Goal: Find specific fact: Find specific fact

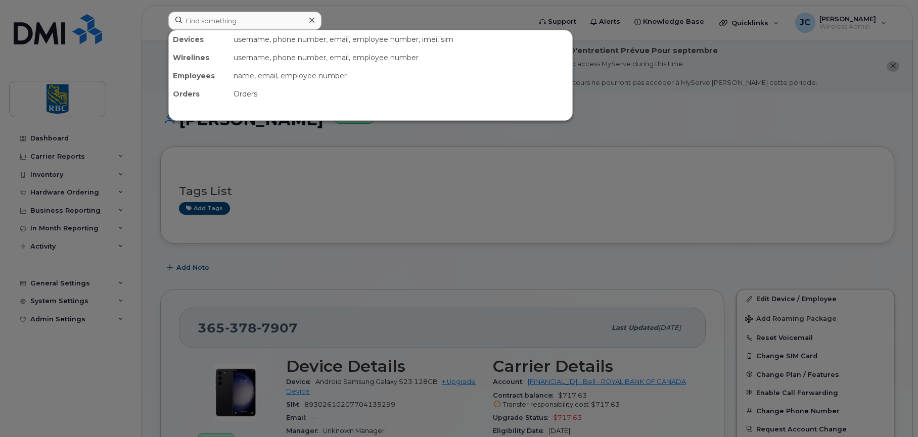
scroll to position [202, 0]
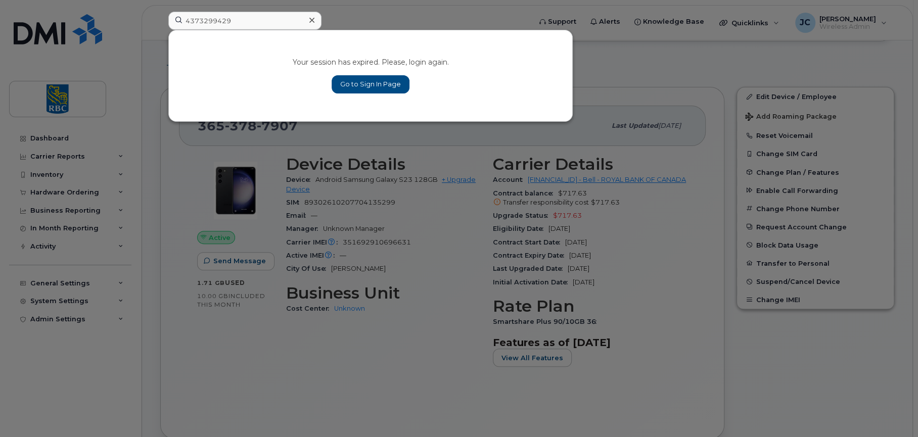
type input "4373299429"
click at [373, 76] on link "Go to Sign In Page" at bounding box center [371, 84] width 78 height 18
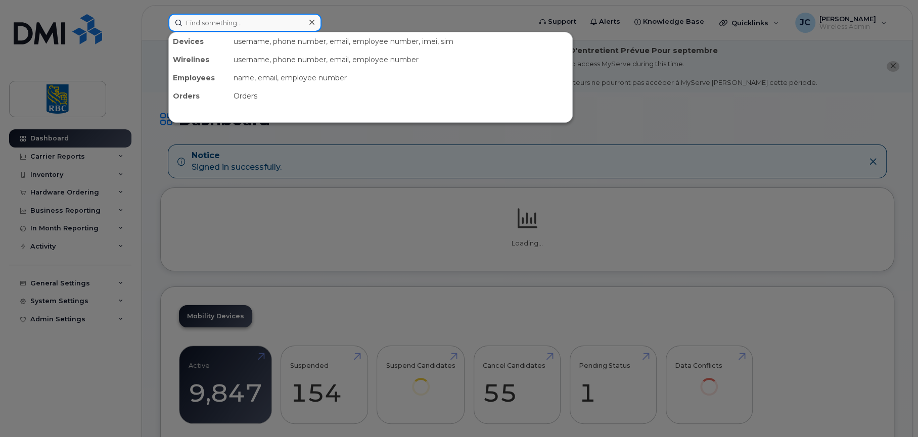
click at [240, 19] on input at bounding box center [244, 23] width 153 height 18
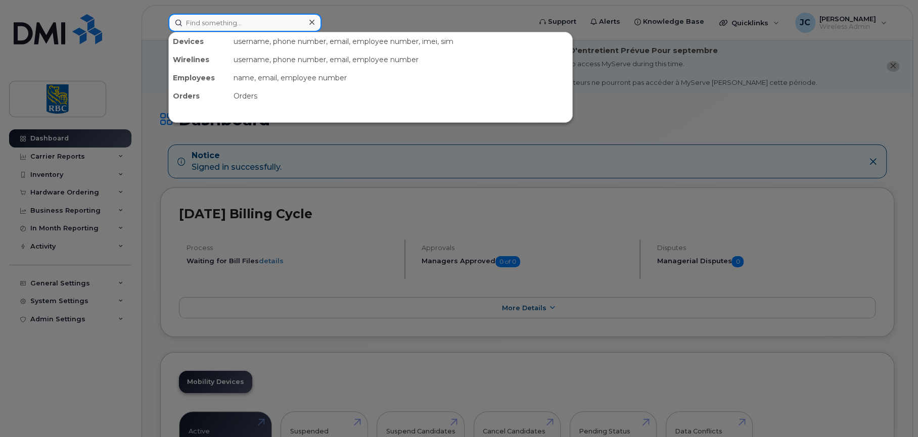
paste input "4373299429"
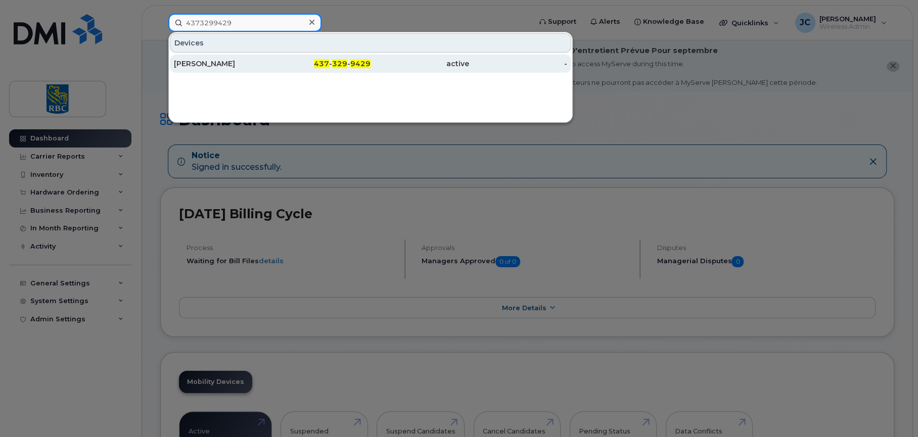
type input "4373299429"
click at [208, 61] on div "[PERSON_NAME]" at bounding box center [223, 64] width 99 height 10
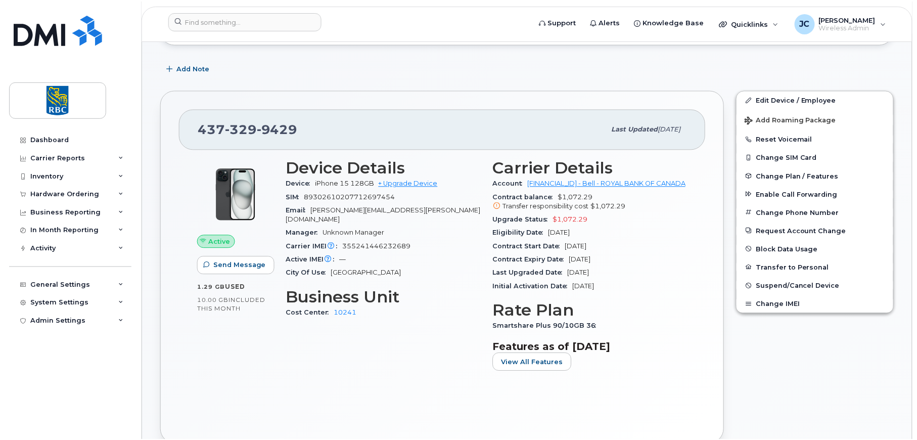
scroll to position [202, 0]
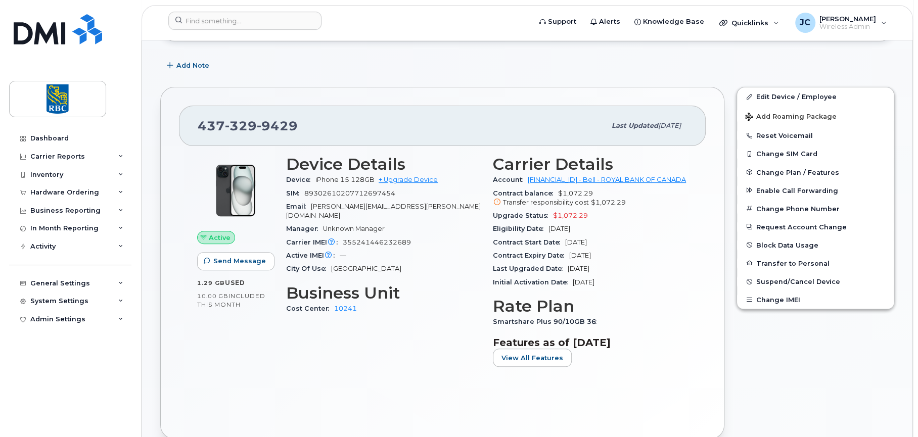
click at [588, 81] on div "[PHONE_NUMBER] Last updated [DATE] Active Send Message 1.29 GB  used 10.00 GB  …" at bounding box center [442, 263] width 576 height 365
click at [374, 176] on div "Device iPhone 15 128GB + Upgrade Device" at bounding box center [383, 179] width 195 height 13
drag, startPoint x: 373, startPoint y: 178, endPoint x: 316, endPoint y: 177, distance: 57.1
click at [315, 177] on div "Device iPhone 15 128GB + Upgrade Device" at bounding box center [383, 179] width 195 height 13
copy span "iPhone 15 128GB"
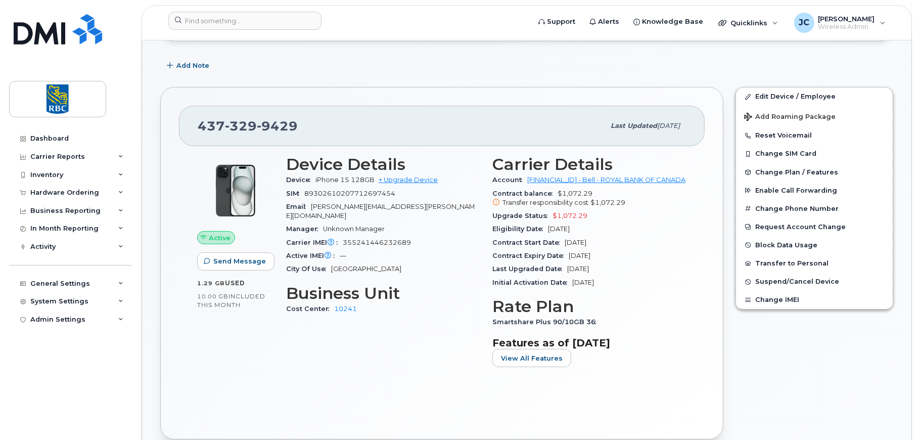
click at [413, 236] on div "Carrier IMEI Carrier IMEI is reported during the last billing cycle or change o…" at bounding box center [383, 242] width 194 height 13
drag, startPoint x: 410, startPoint y: 232, endPoint x: 341, endPoint y: 231, distance: 69.3
click at [341, 236] on div "Carrier IMEI Carrier IMEI is reported during the last billing cycle or change o…" at bounding box center [383, 242] width 194 height 13
copy span "355241446232689"
drag, startPoint x: 593, startPoint y: 322, endPoint x: 492, endPoint y: 325, distance: 100.7
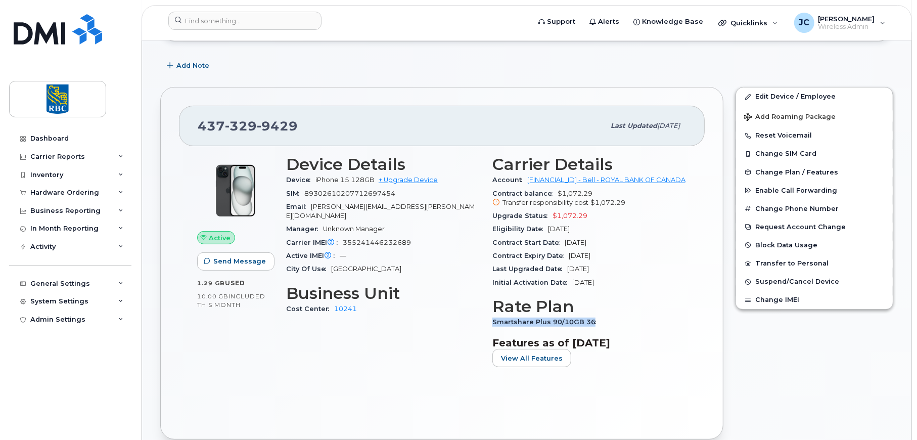
click at [492, 325] on div "Carrier Details Account [FINANCIAL_ID] - Bell - ROYAL BANK OF CANADA Contract b…" at bounding box center [589, 265] width 206 height 232
copy span "Smartshare Plus 90/10GB 36"
click at [712, 65] on div "Add Note" at bounding box center [526, 66] width 733 height 18
click at [614, 88] on div "[PHONE_NUMBER] Last updated [DATE] Active Send Message 1.29 GB  used 10.00 GB  …" at bounding box center [441, 263] width 563 height 352
drag, startPoint x: 376, startPoint y: 177, endPoint x: 317, endPoint y: 177, distance: 59.7
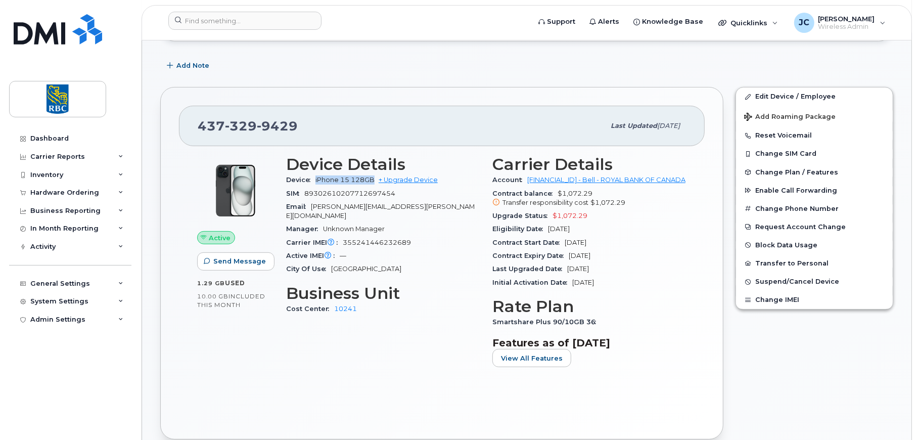
click at [317, 177] on span "iPhone 15 128GB + Upgrade Device" at bounding box center [376, 180] width 122 height 8
copy span "iPhone 15 128GB"
